Goal: Information Seeking & Learning: Learn about a topic

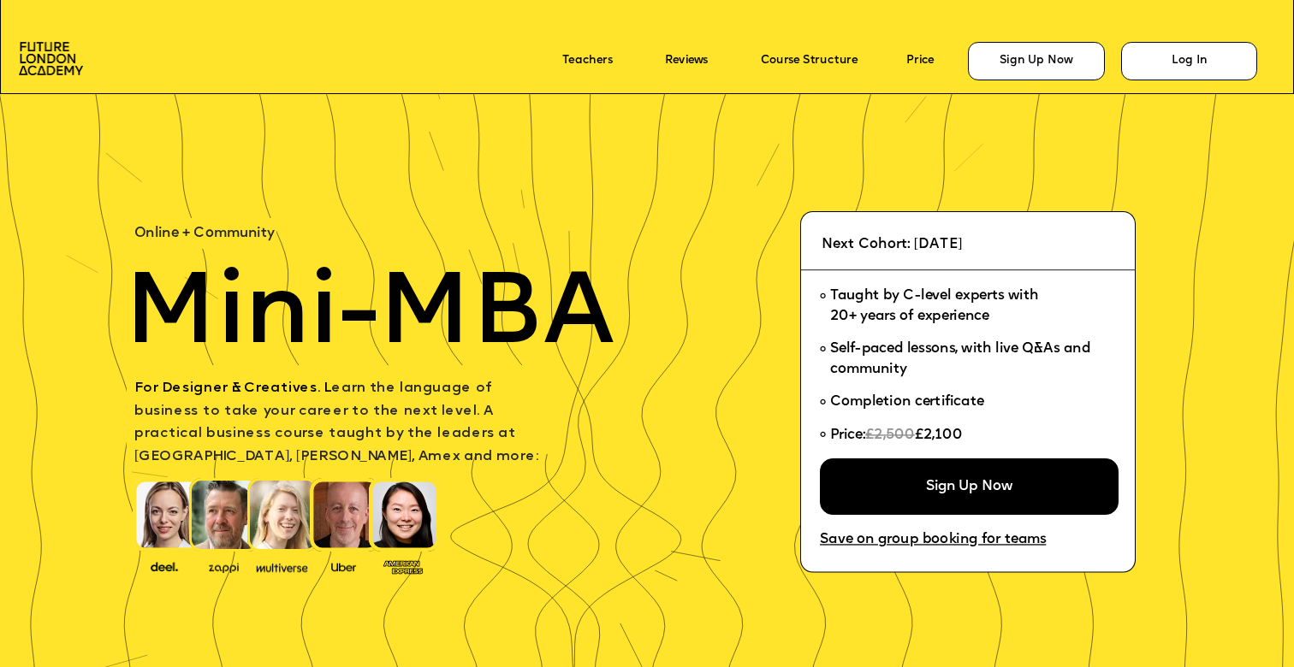
scroll to position [3, 0]
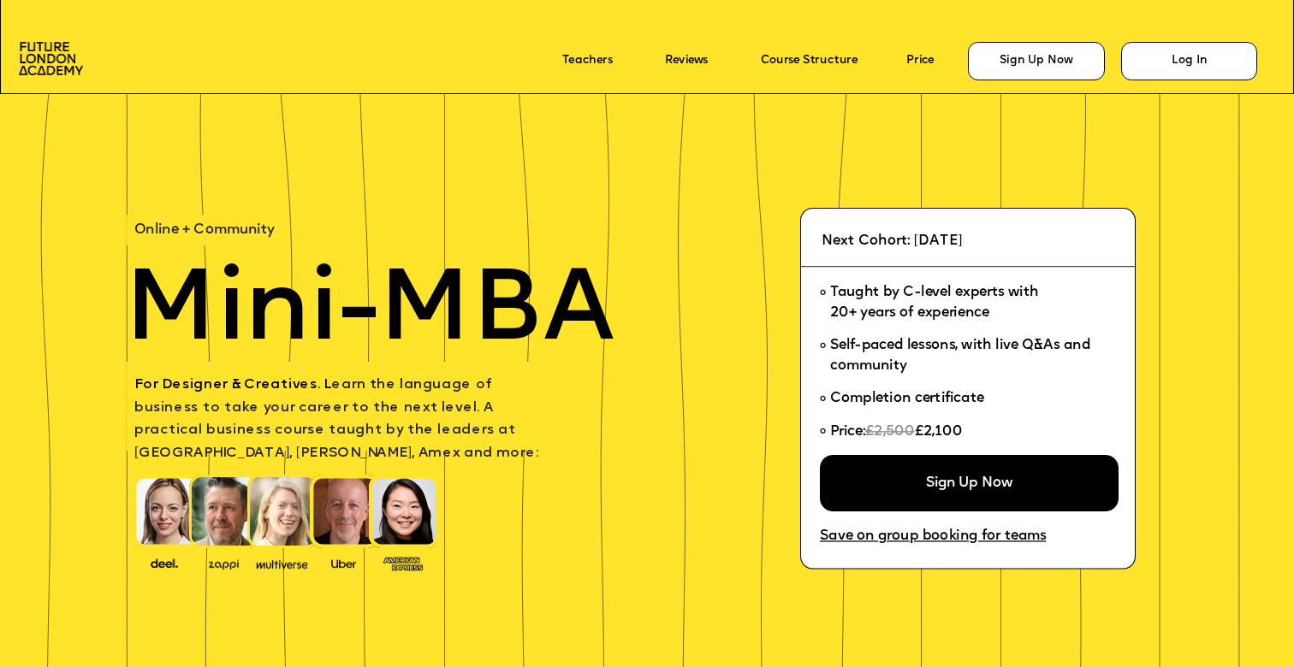
click at [927, 51] on p "Price" at bounding box center [931, 61] width 50 height 23
click at [927, 61] on link "Price" at bounding box center [919, 61] width 27 height 13
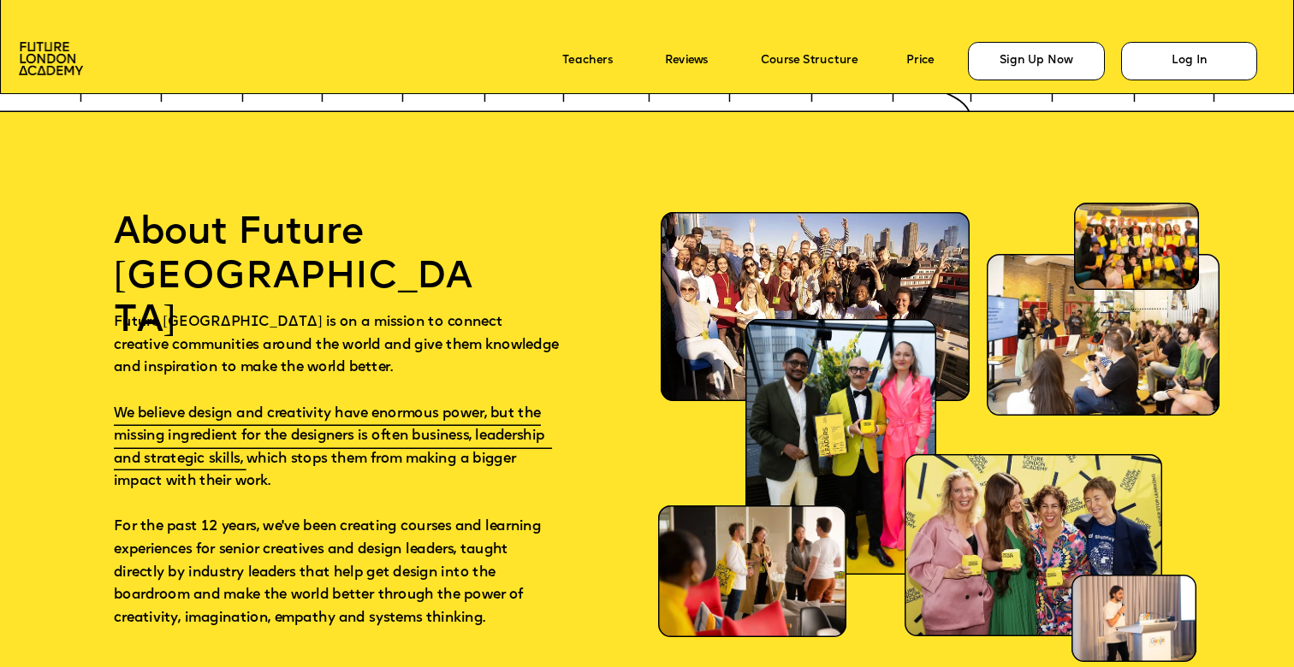
scroll to position [10043, 0]
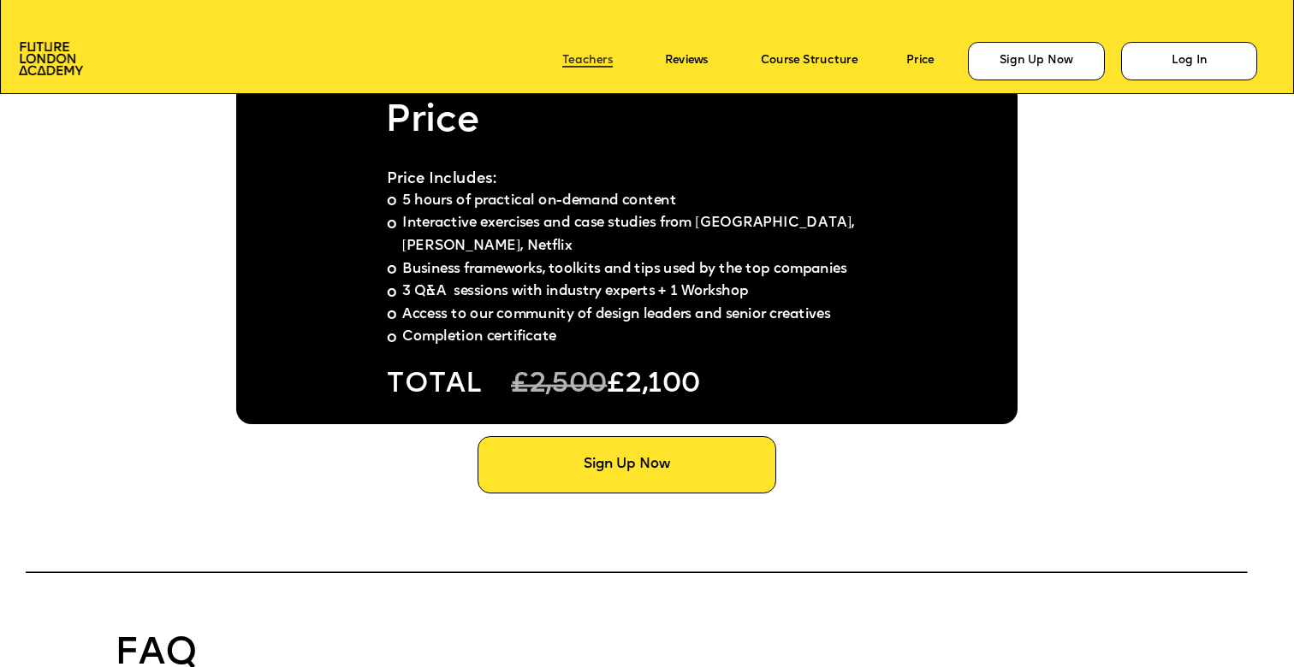
click at [583, 60] on link "Teachers" at bounding box center [587, 61] width 50 height 13
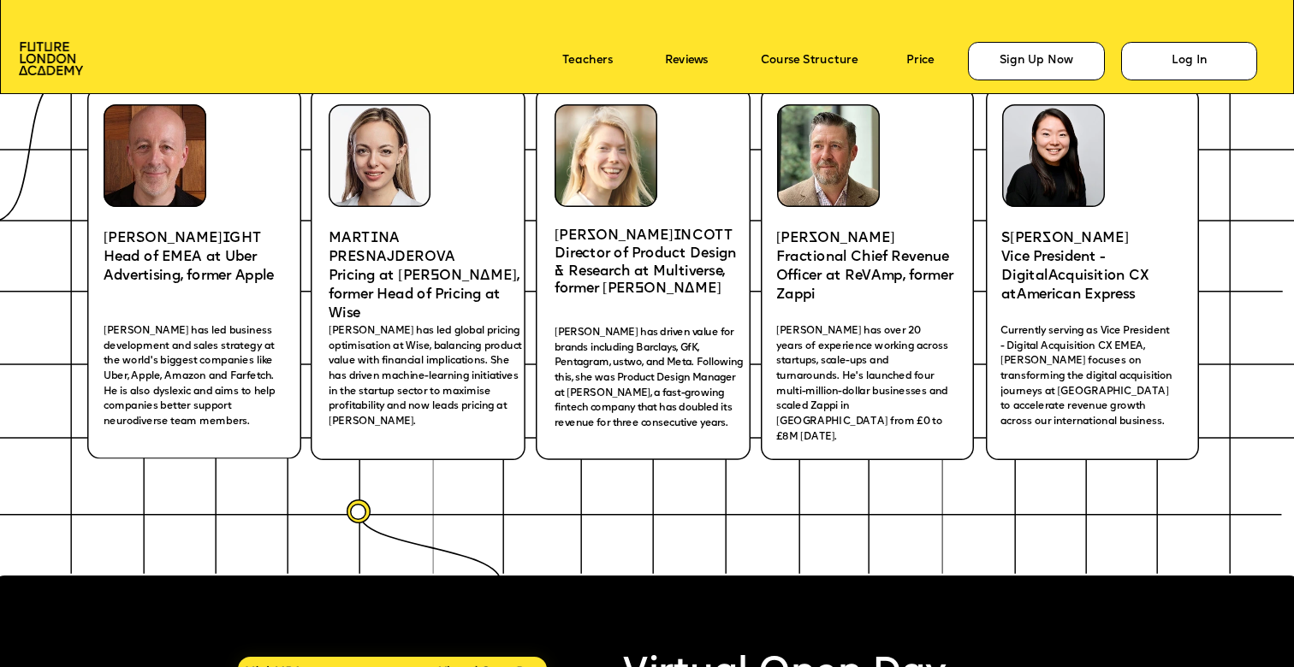
scroll to position [2634, 0]
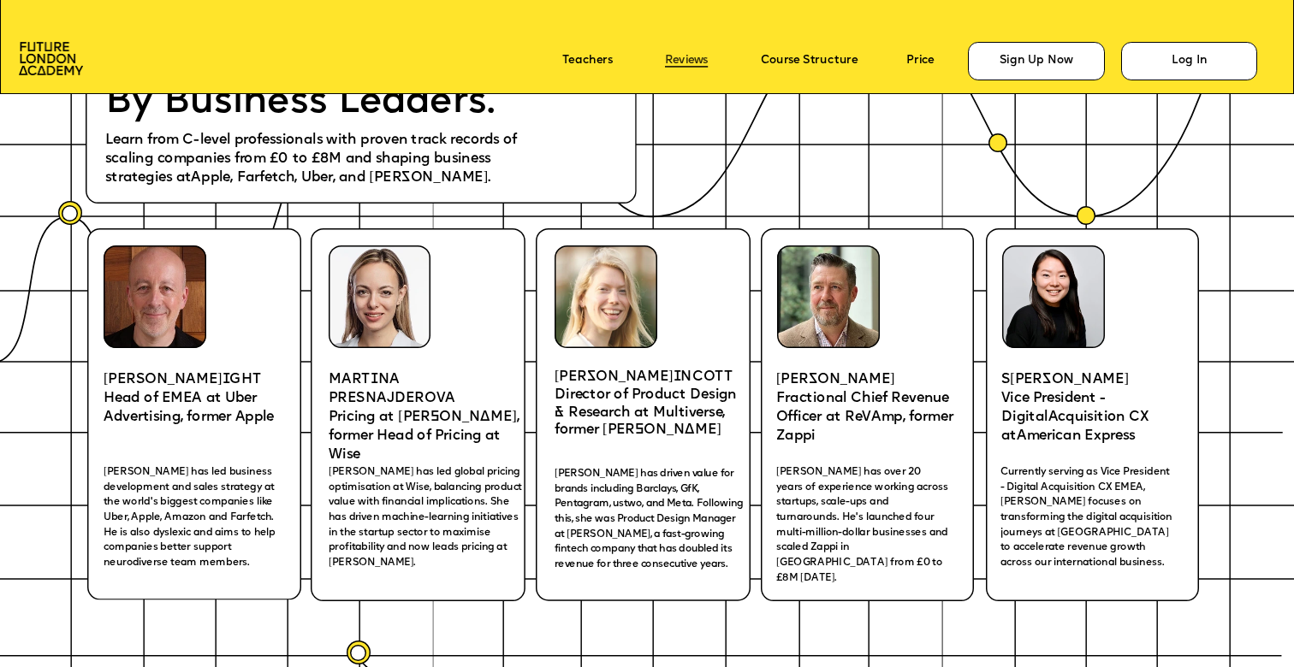
click at [700, 61] on link "Reviews" at bounding box center [686, 61] width 43 height 13
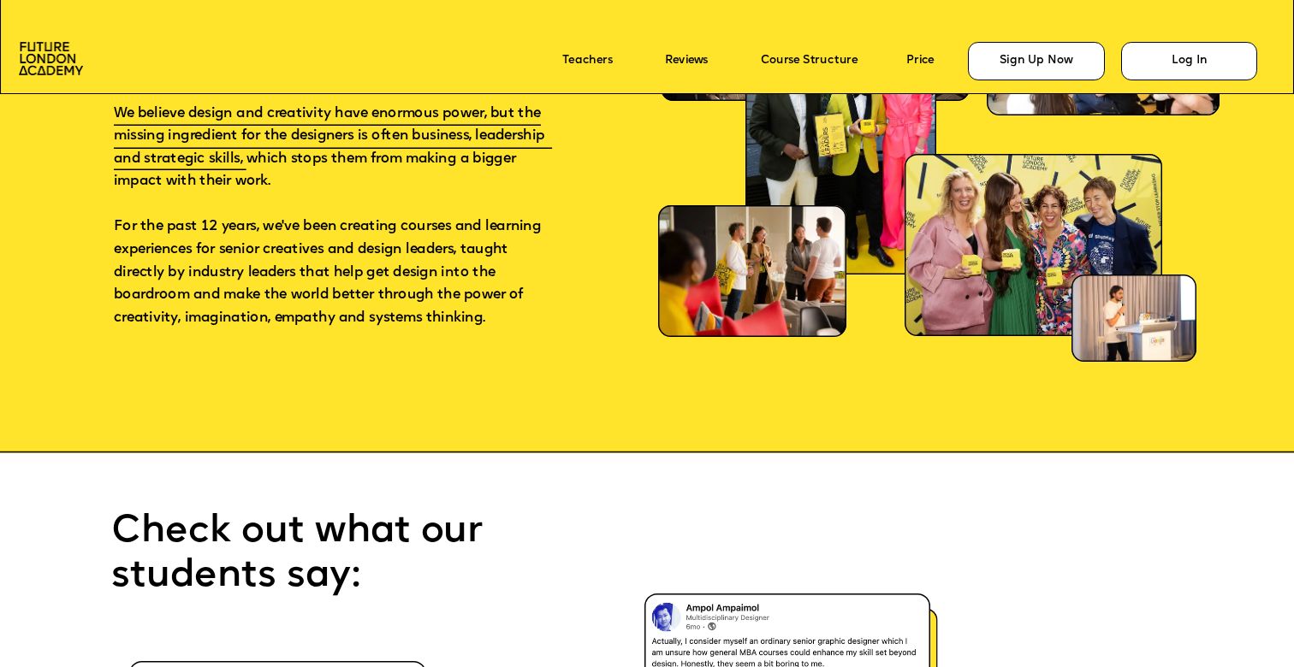
scroll to position [9097, 0]
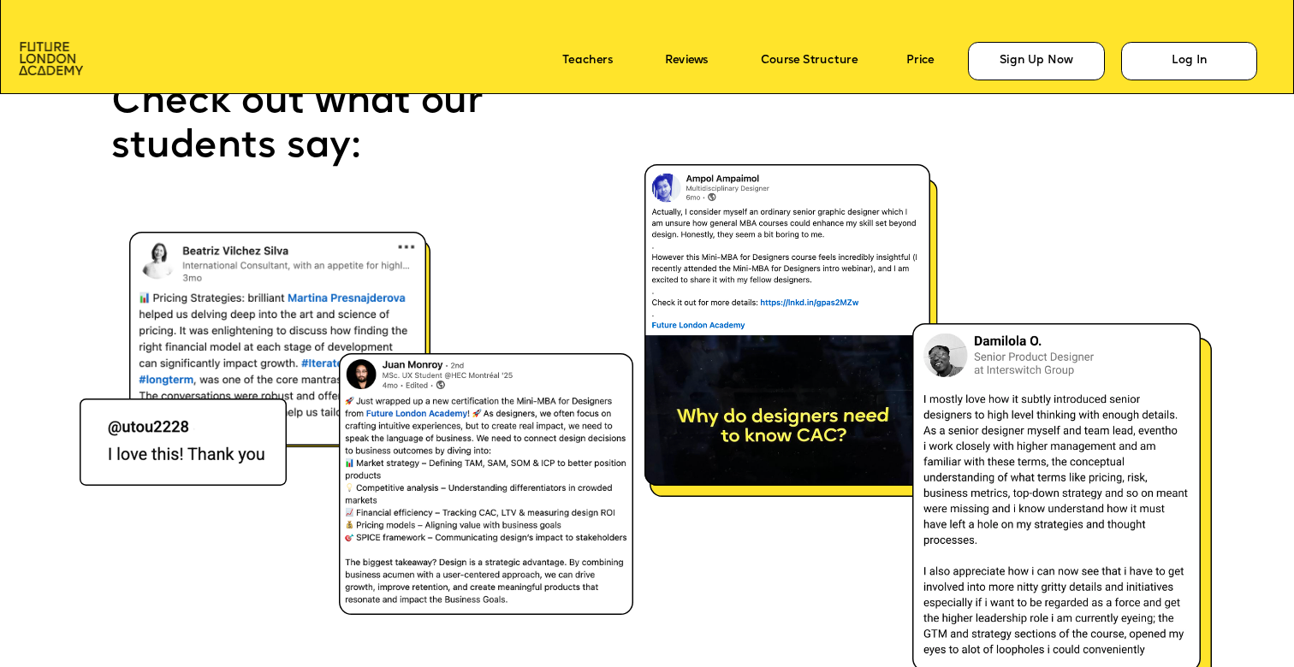
click at [46, 62] on img at bounding box center [51, 58] width 64 height 33
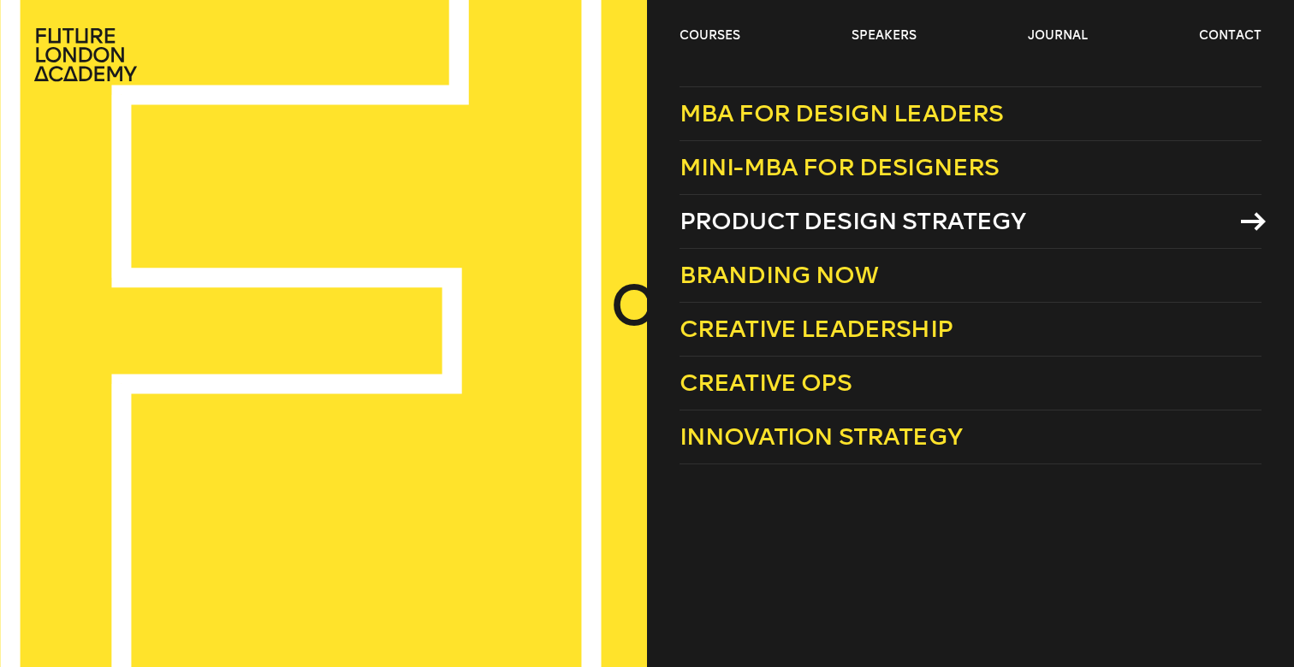
click at [838, 231] on span "Product Design Strategy" at bounding box center [852, 221] width 347 height 28
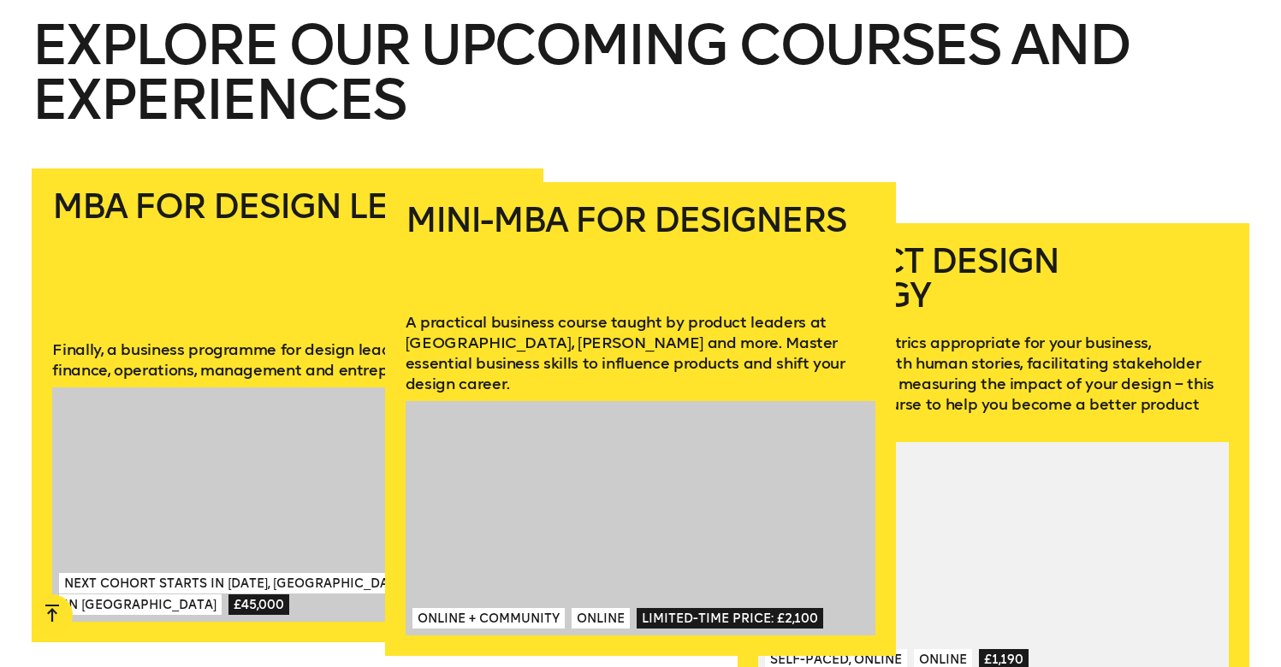
scroll to position [2400, 0]
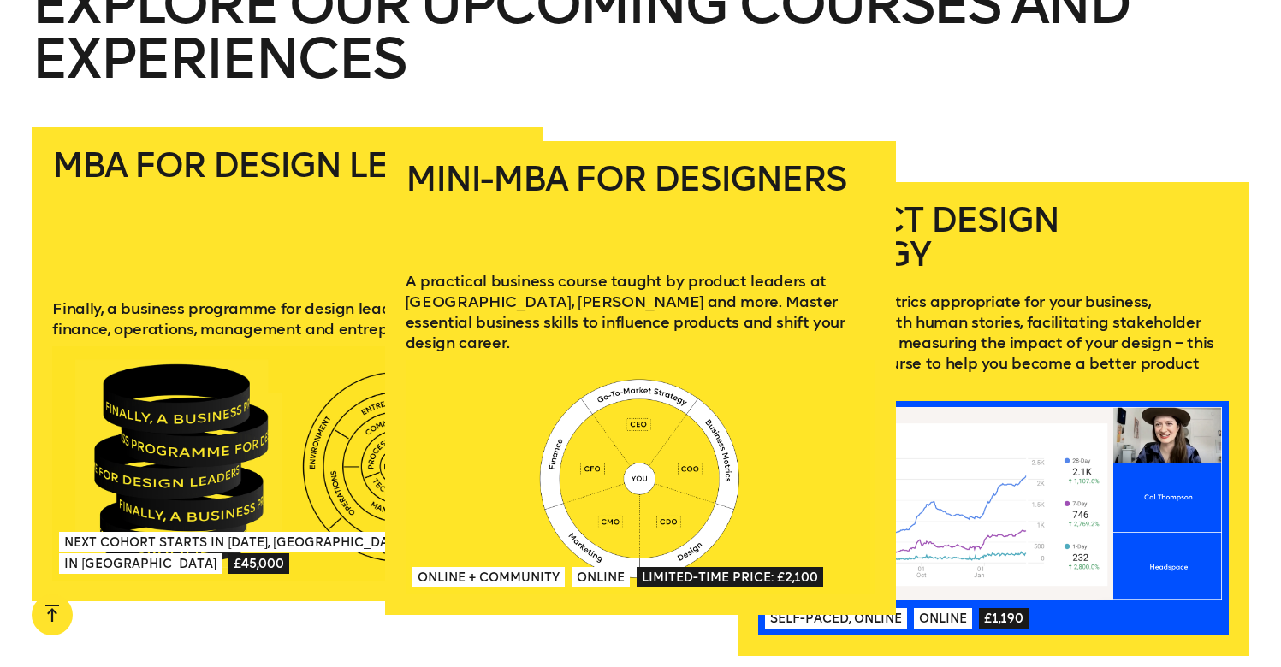
click at [550, 213] on h2 "Mini-MBA for Designers" at bounding box center [641, 206] width 470 height 89
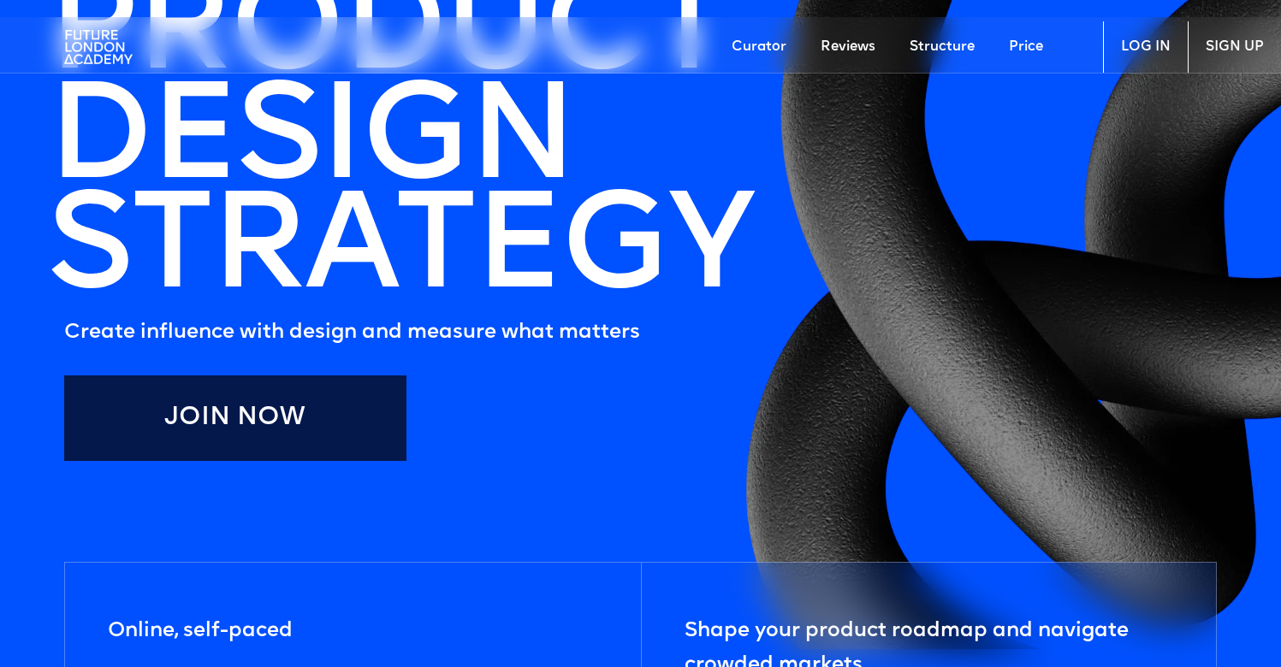
scroll to position [193, 0]
